Goal: Task Accomplishment & Management: Complete application form

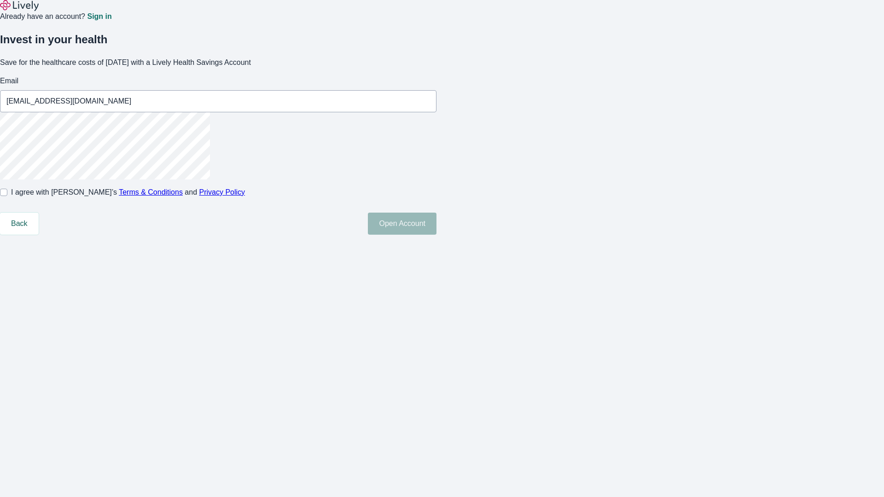
click at [7, 196] on input "I agree with Lively’s Terms & Conditions and Privacy Policy" at bounding box center [3, 192] width 7 height 7
checkbox input "true"
click at [436, 235] on button "Open Account" at bounding box center [402, 224] width 69 height 22
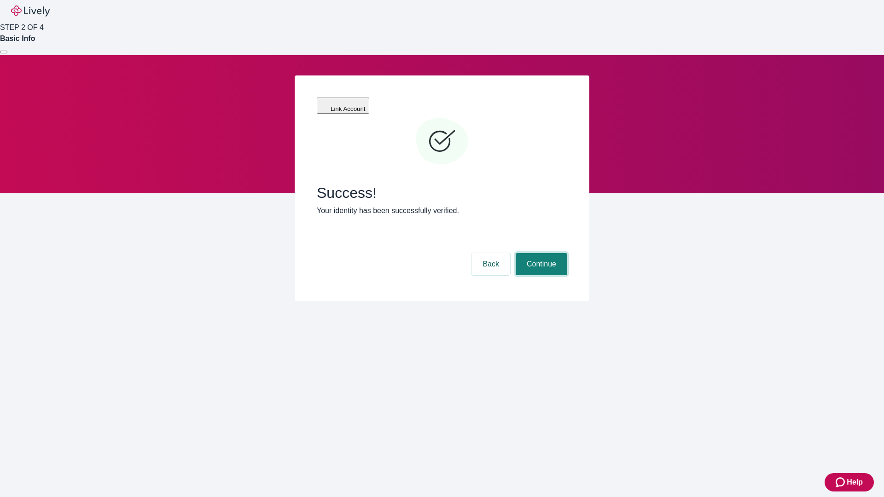
click at [540, 253] on button "Continue" at bounding box center [542, 264] width 52 height 22
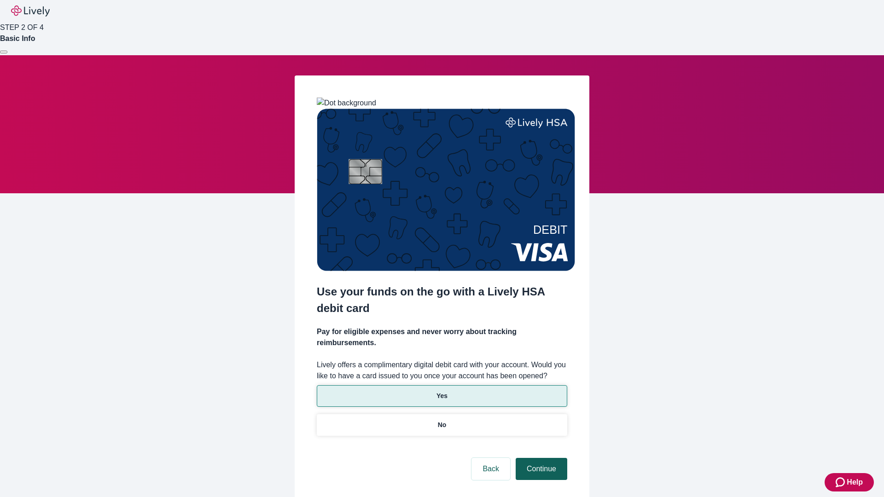
click at [442, 420] on p "No" at bounding box center [442, 425] width 9 height 10
click at [540, 458] on button "Continue" at bounding box center [542, 469] width 52 height 22
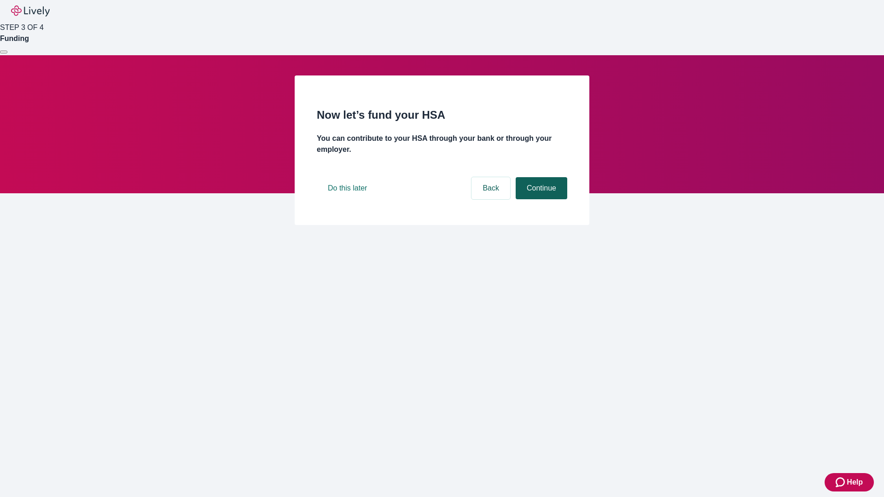
click at [540, 199] on button "Continue" at bounding box center [542, 188] width 52 height 22
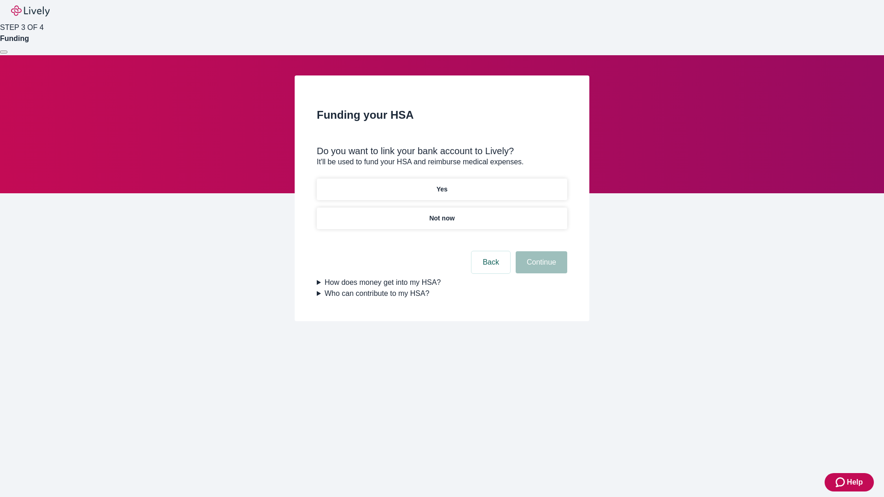
click at [442, 185] on p "Yes" at bounding box center [441, 190] width 11 height 10
click at [540, 251] on button "Continue" at bounding box center [542, 262] width 52 height 22
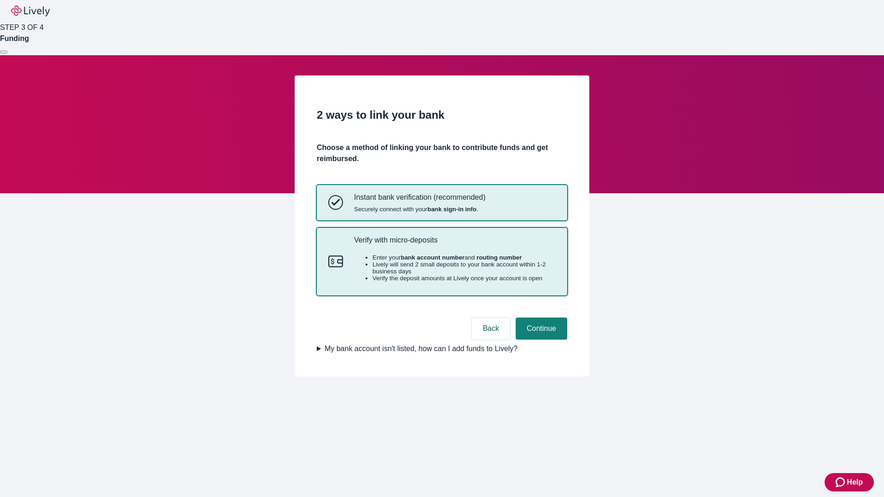
click at [454, 244] on p "Verify with micro-deposits" at bounding box center [455, 240] width 202 height 9
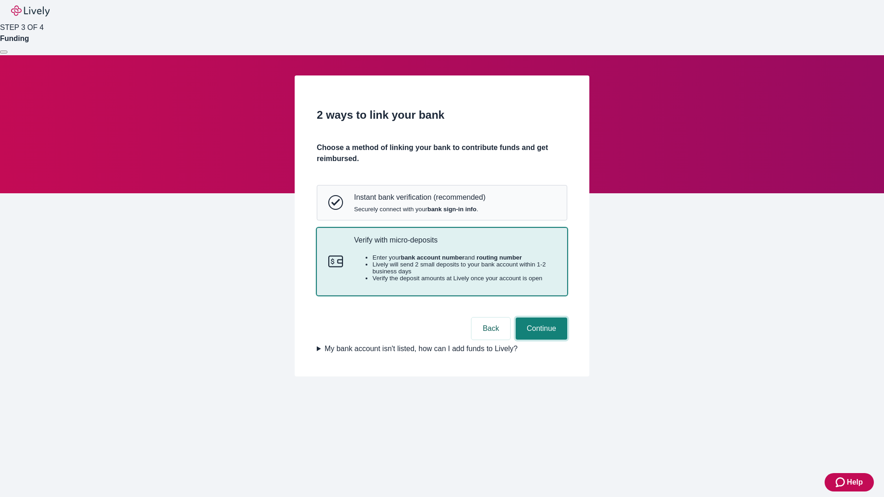
click at [540, 340] on button "Continue" at bounding box center [542, 329] width 52 height 22
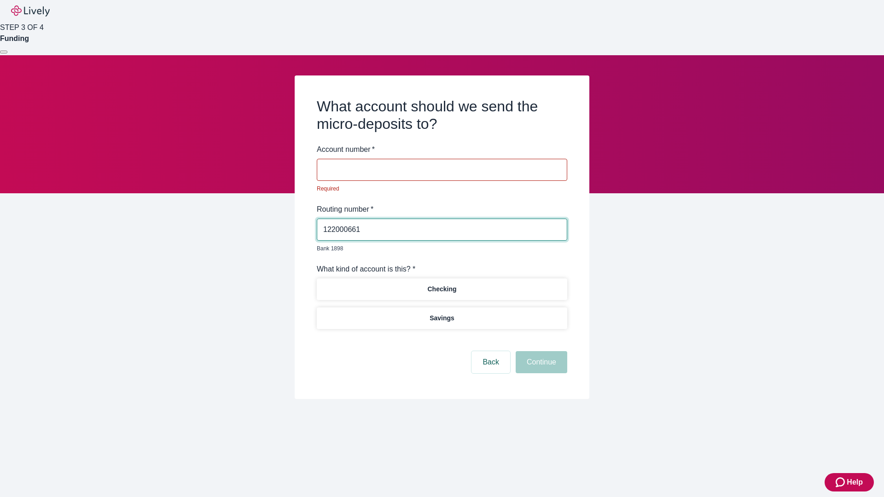
type input "122000661"
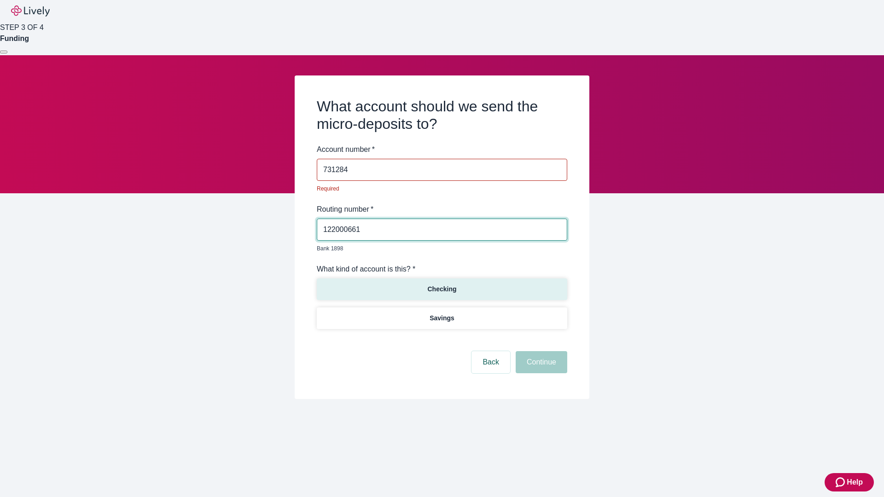
type input "731284"
click at [442, 285] on p "Checking" at bounding box center [441, 290] width 29 height 10
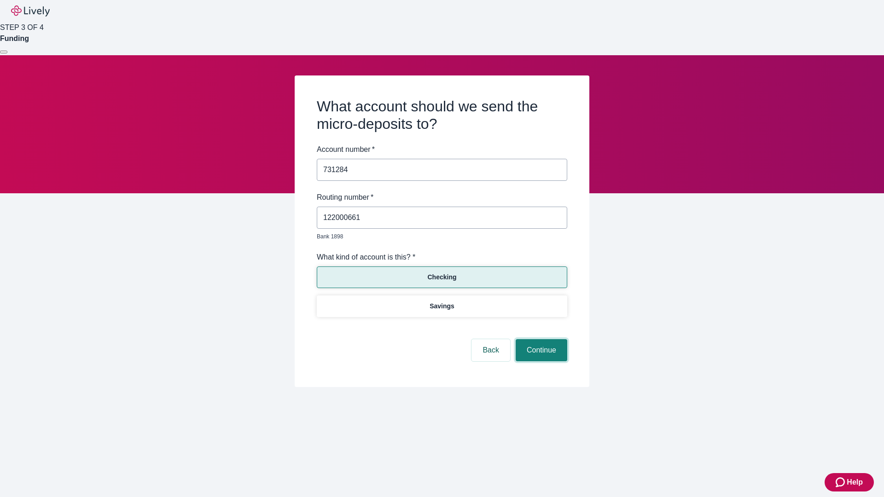
click at [540, 340] on button "Continue" at bounding box center [542, 350] width 52 height 22
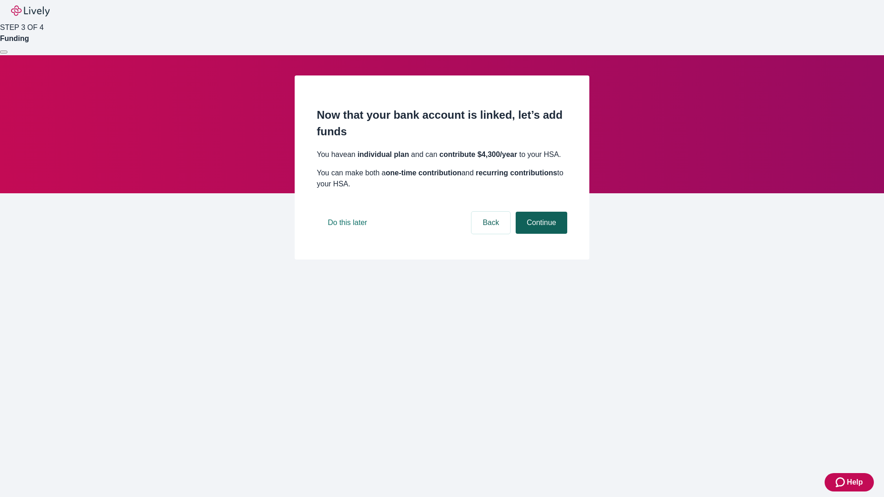
click at [540, 234] on button "Continue" at bounding box center [542, 223] width 52 height 22
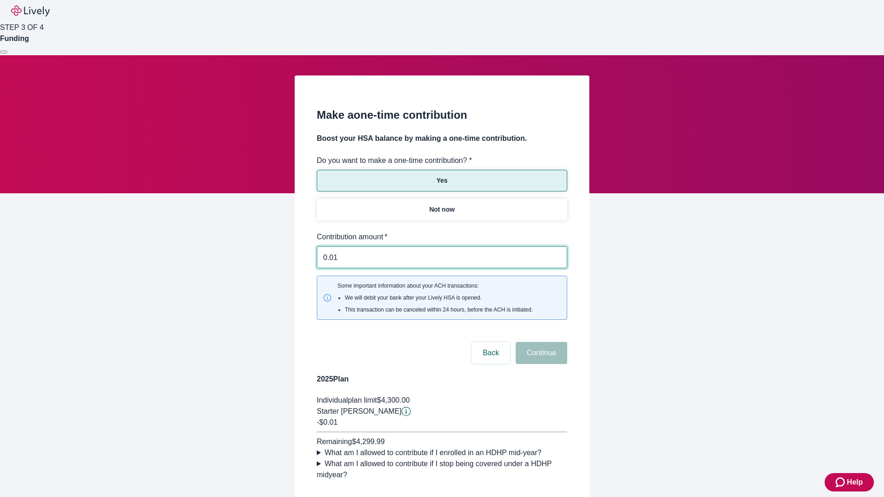
type input "0.01"
click at [540, 342] on button "Continue" at bounding box center [542, 353] width 52 height 22
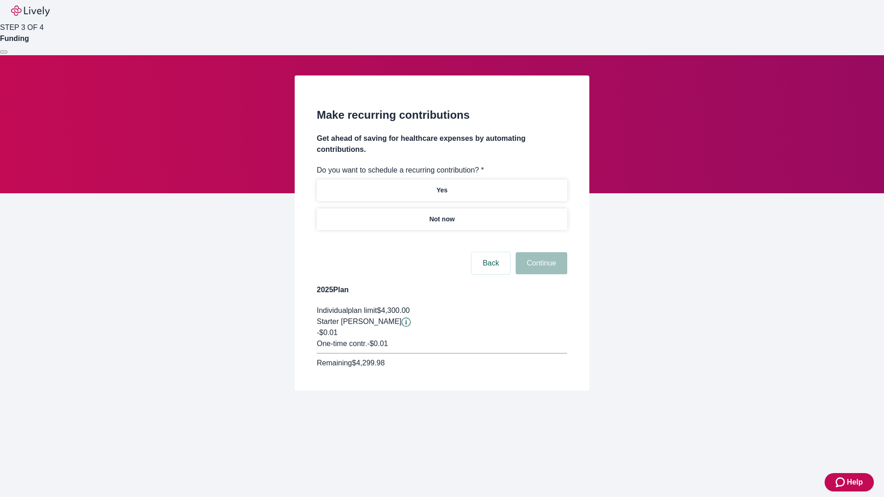
click at [442, 215] on p "Not now" at bounding box center [441, 220] width 25 height 10
click at [540, 252] on button "Continue" at bounding box center [542, 263] width 52 height 22
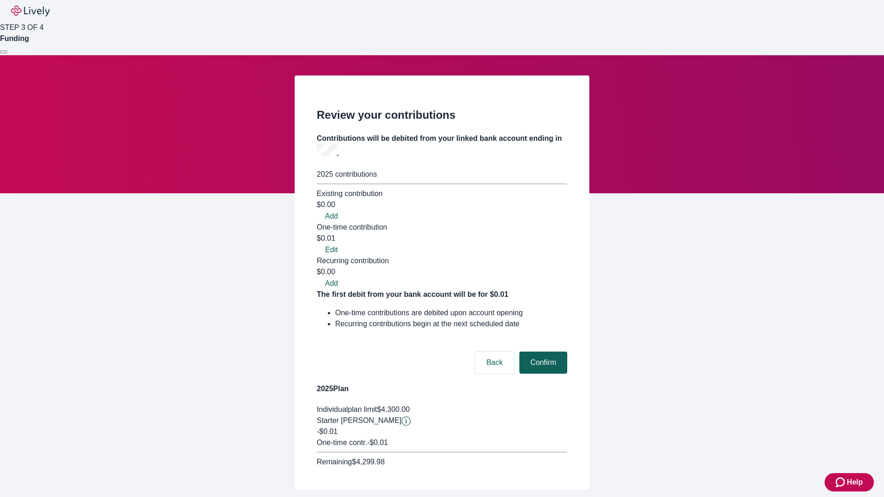
click at [542, 352] on button "Confirm" at bounding box center [543, 363] width 48 height 22
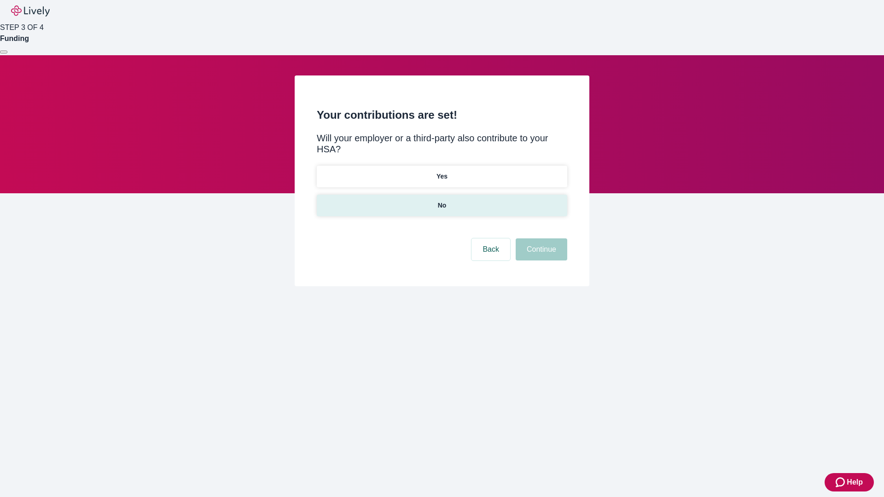
click at [442, 201] on p "No" at bounding box center [442, 206] width 9 height 10
click at [540, 239] on button "Continue" at bounding box center [542, 250] width 52 height 22
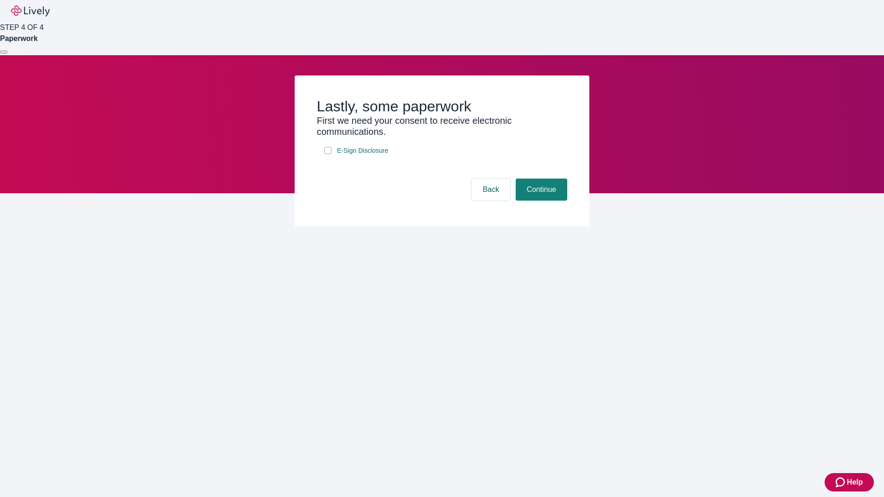
click at [328, 154] on input "E-Sign Disclosure" at bounding box center [327, 150] width 7 height 7
checkbox input "true"
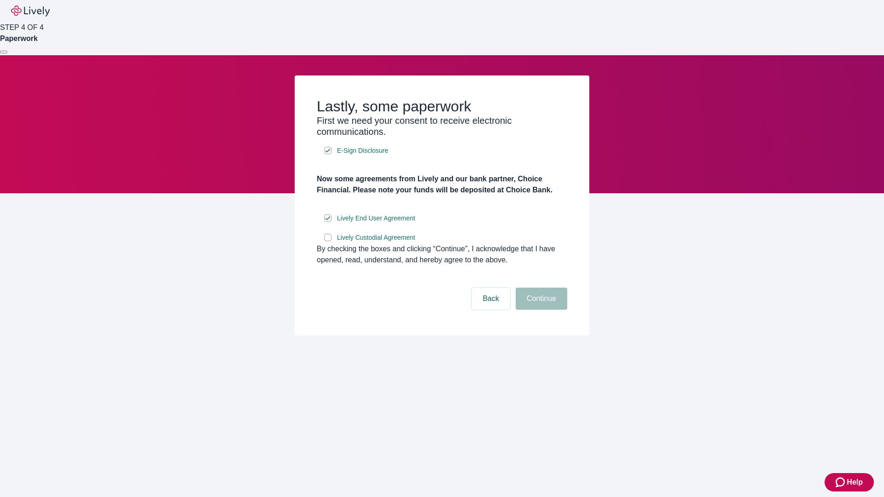
click at [328, 241] on input "Lively Custodial Agreement" at bounding box center [327, 237] width 7 height 7
checkbox input "true"
click at [540, 310] on button "Continue" at bounding box center [542, 299] width 52 height 22
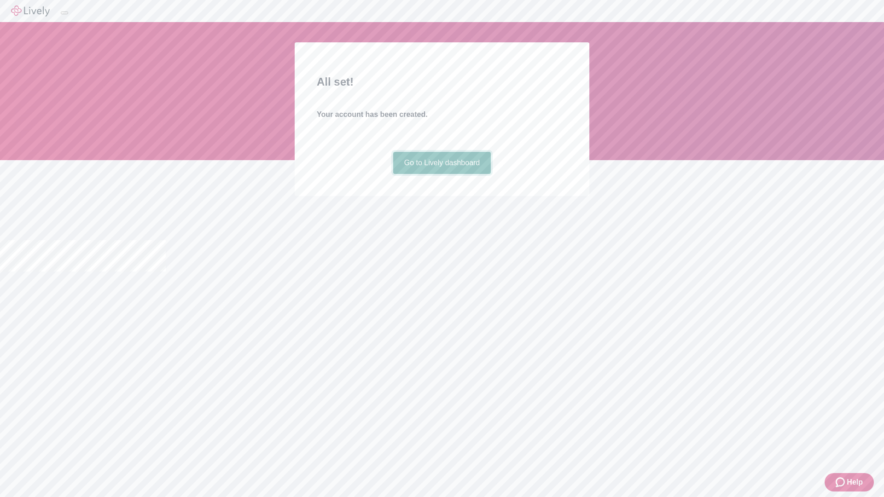
click at [442, 174] on link "Go to Lively dashboard" at bounding box center [442, 163] width 98 height 22
